Goal: Task Accomplishment & Management: Complete application form

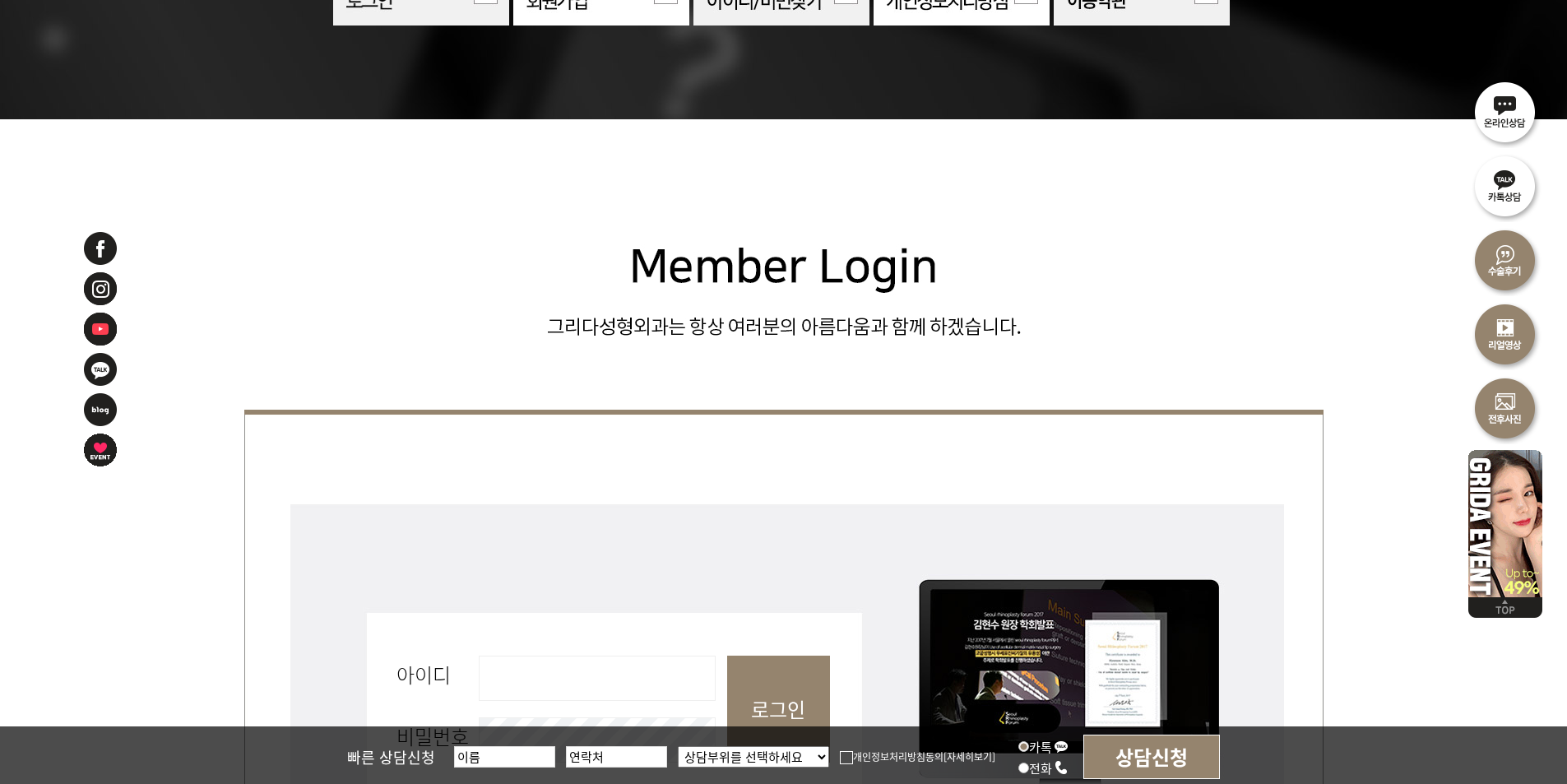
scroll to position [411, 0]
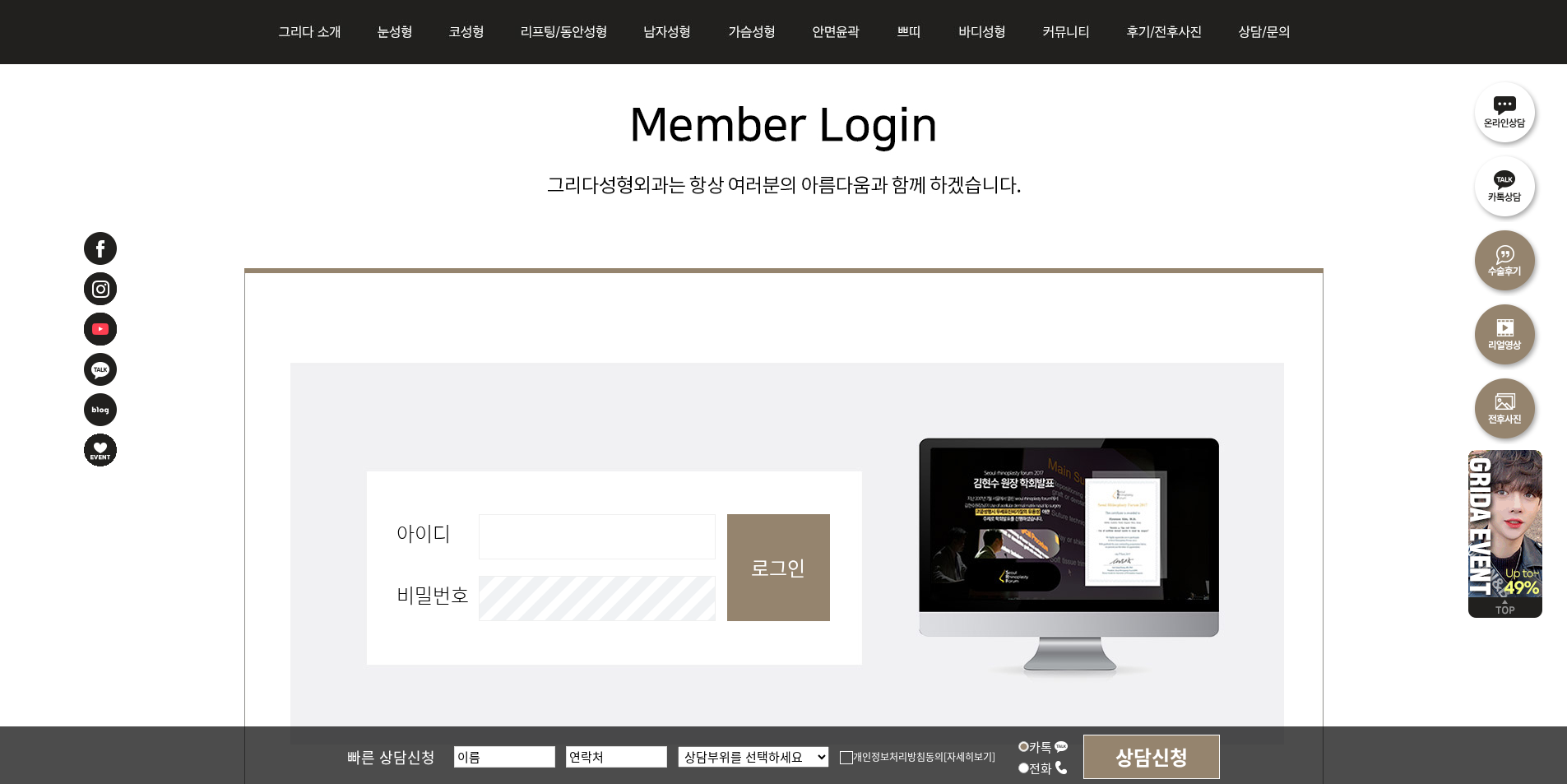
click at [610, 532] on input "아이디 필수" at bounding box center [597, 537] width 237 height 45
type input "admin"
click at [812, 563] on input "로그인" at bounding box center [778, 567] width 103 height 106
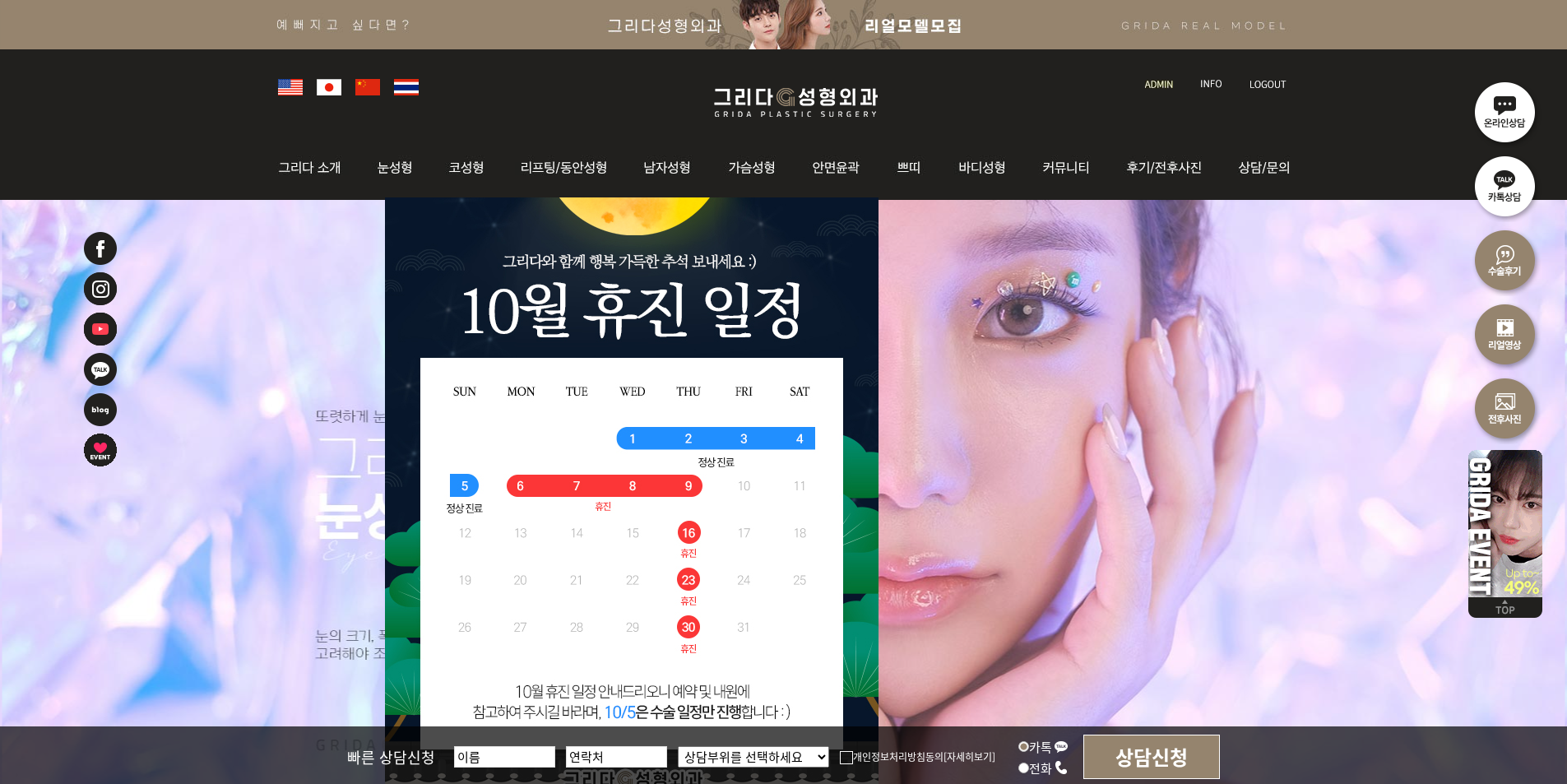
click at [1210, 82] on img at bounding box center [1211, 84] width 22 height 9
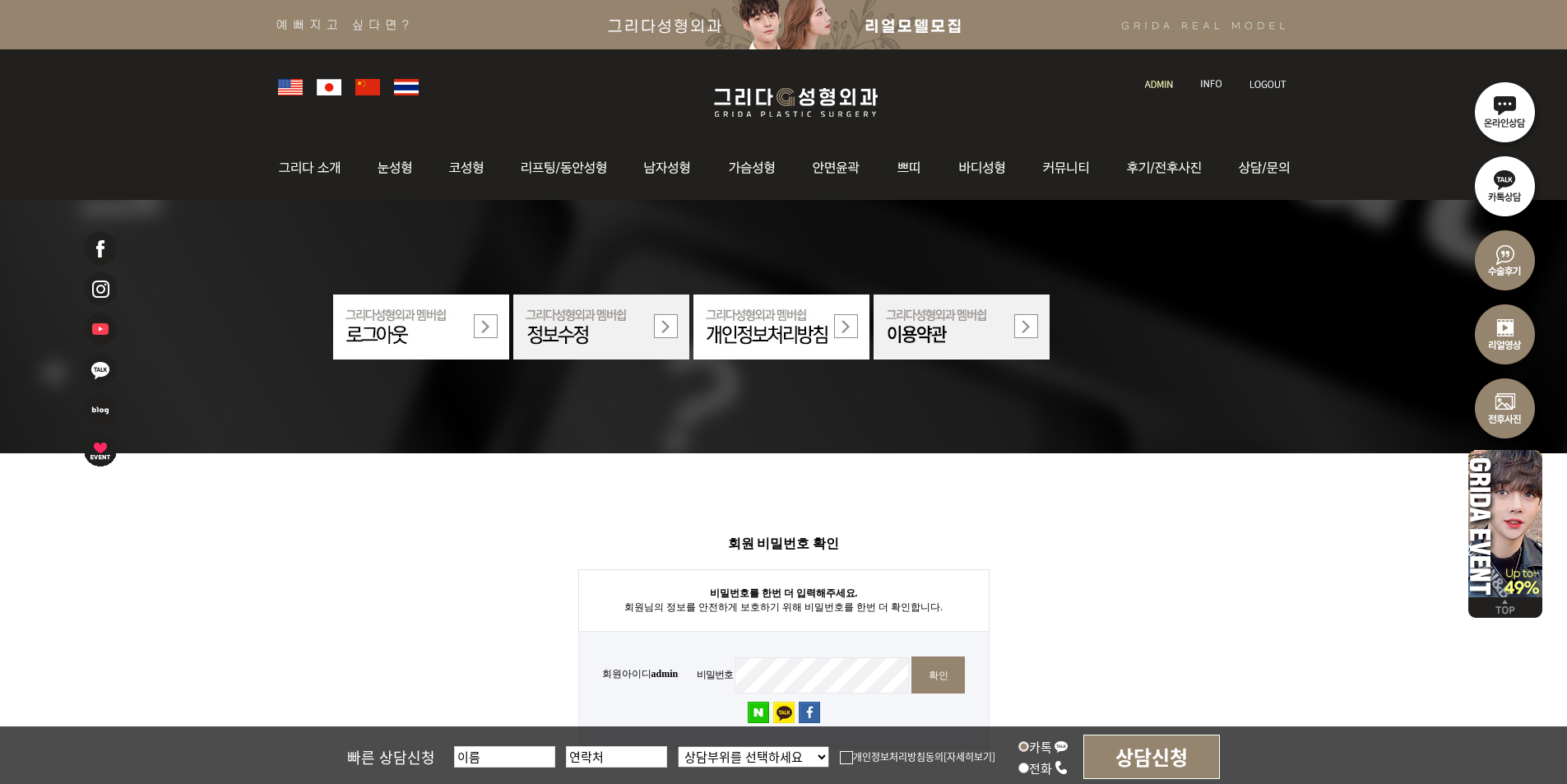
click at [1163, 83] on img at bounding box center [1158, 84] width 28 height 9
